Goal: Check status: Check status

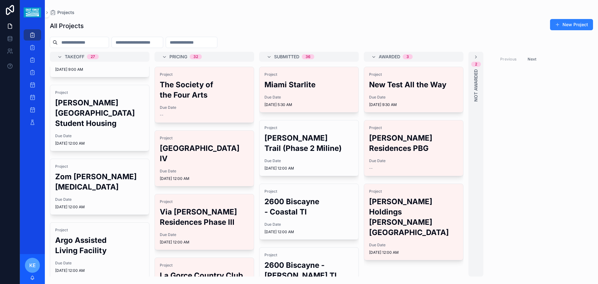
scroll to position [94, 0]
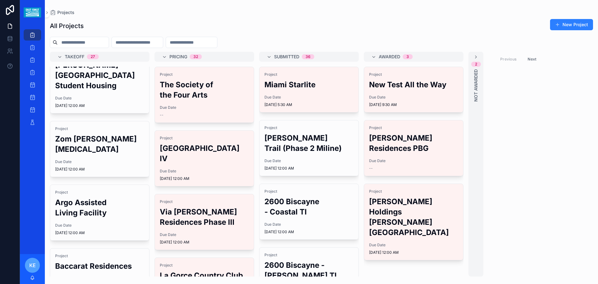
click at [97, 144] on div "Project Zom [PERSON_NAME] [MEDICAL_DATA] Due Date [DATE] 12:00 AM" at bounding box center [99, 148] width 99 height 55
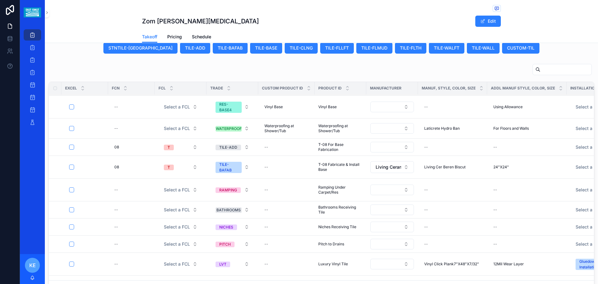
scroll to position [125, 0]
